Goal: Transaction & Acquisition: Purchase product/service

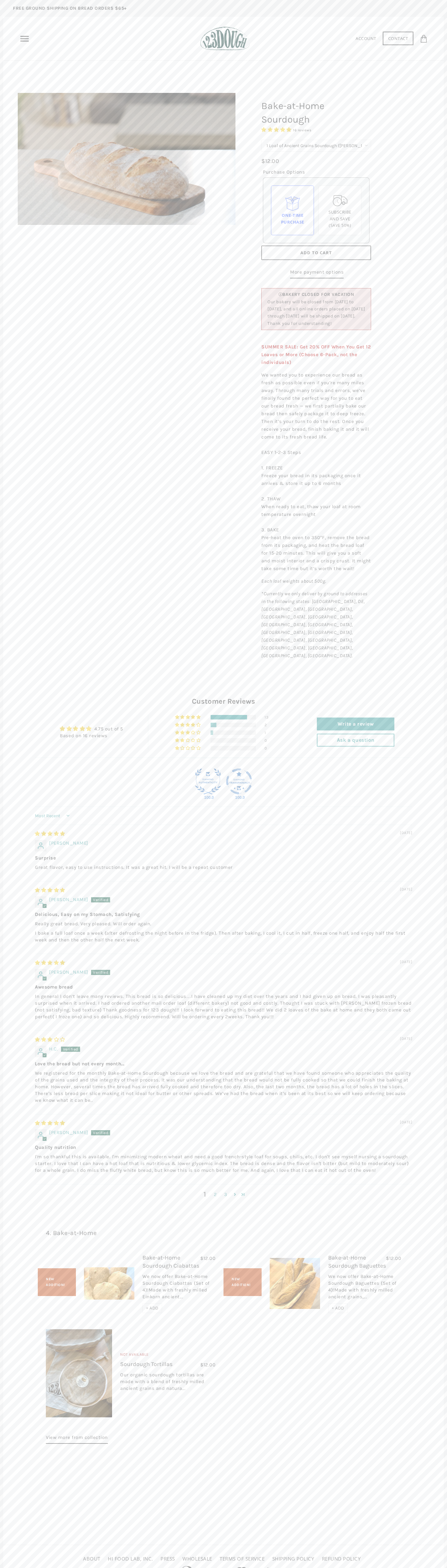
click at [268, 715] on div "13" at bounding box center [268, 717] width 8 height 4
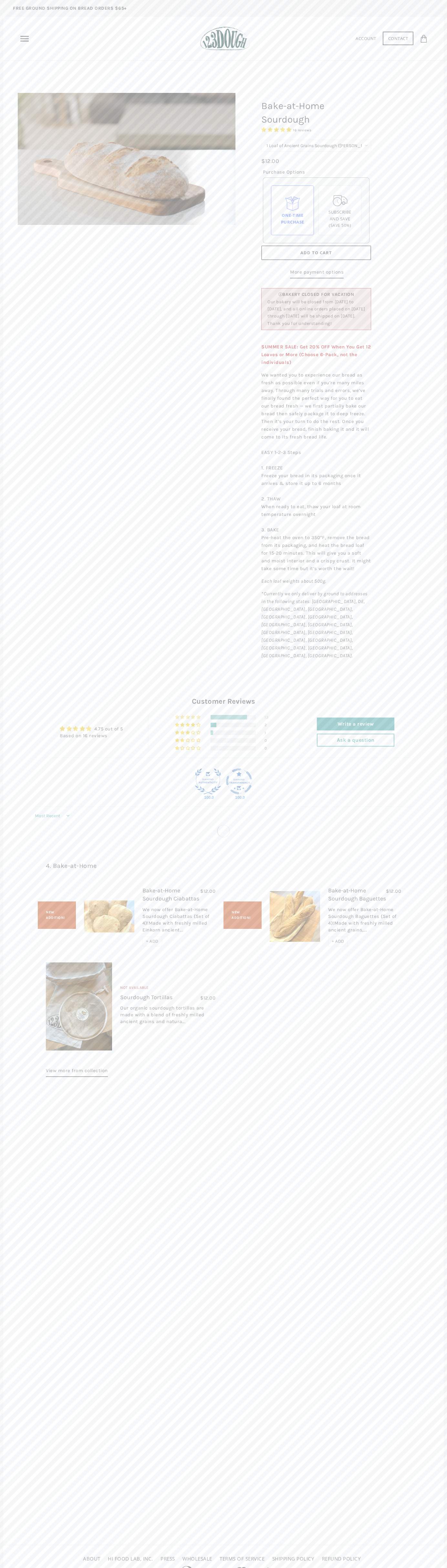
scroll to position [30, 0]
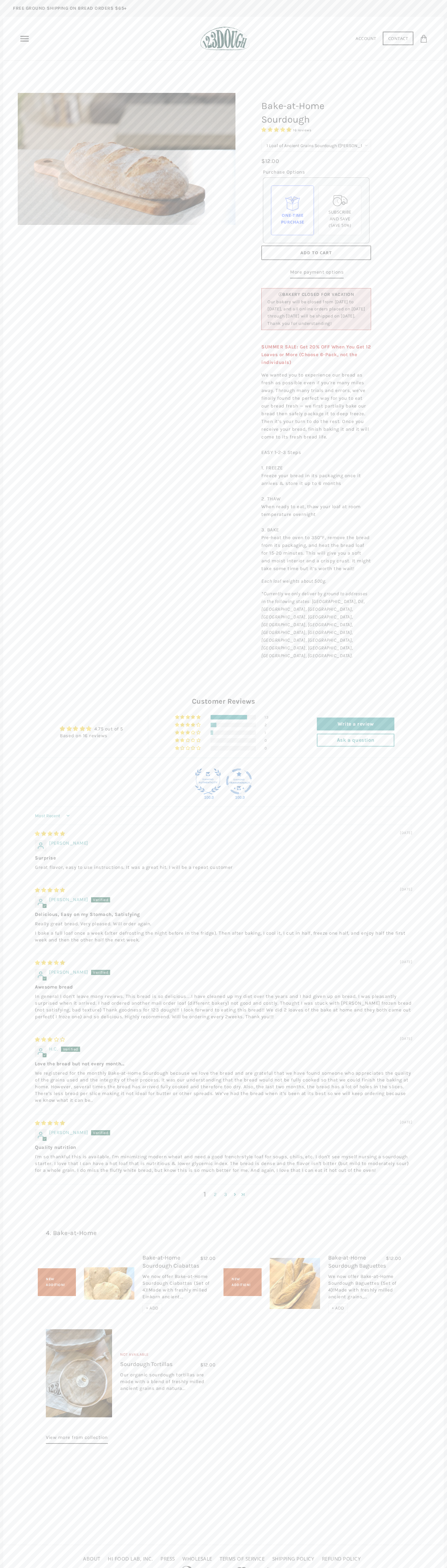
select select "Get 6 Loaves Every Month (Free Shipping)"
click at [316, 253] on span "Add to Cart" at bounding box center [316, 253] width 32 height 6
click at [403, 38] on icon at bounding box center [403, 38] width 8 height 8
